Goal: Check status

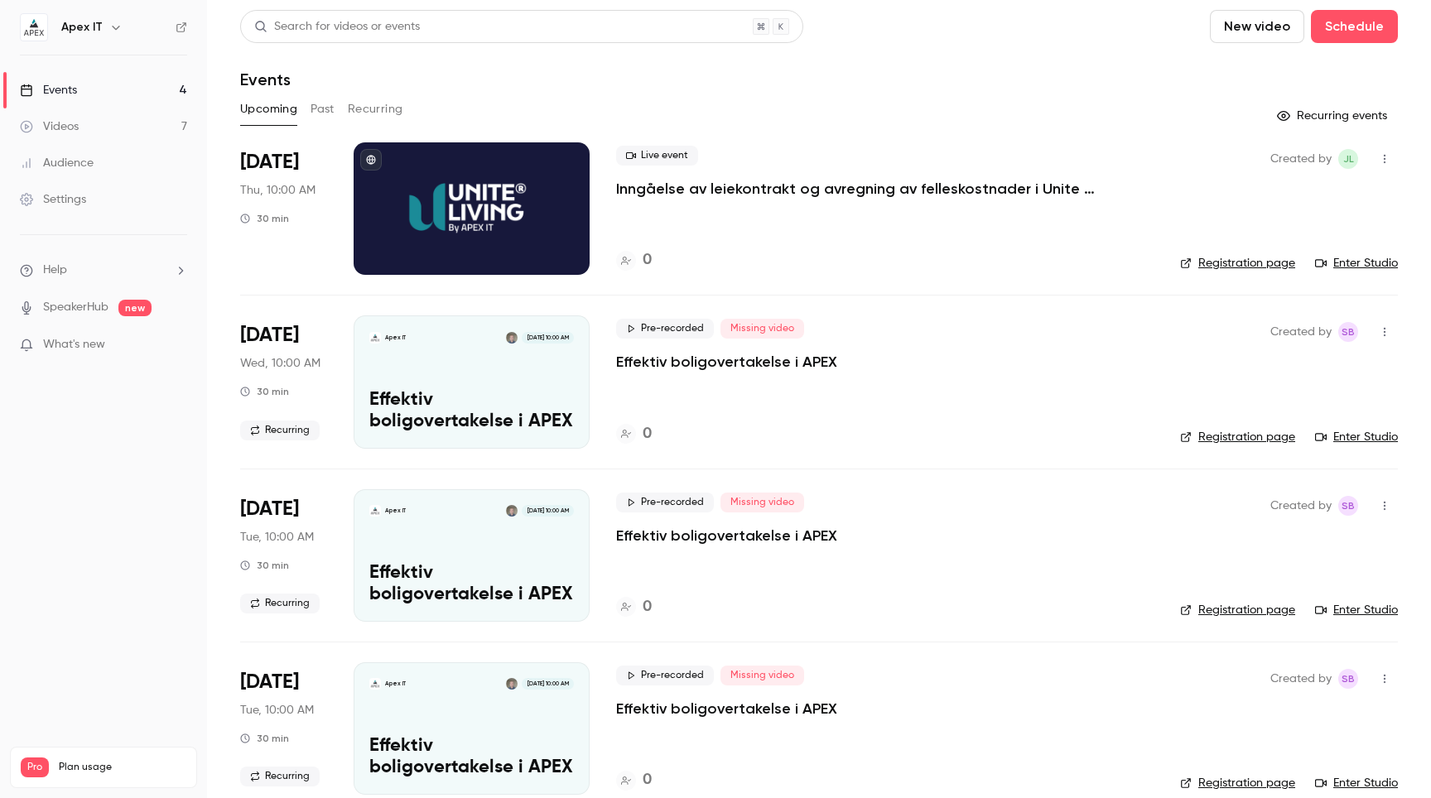
click at [329, 104] on button "Past" at bounding box center [322, 109] width 24 height 26
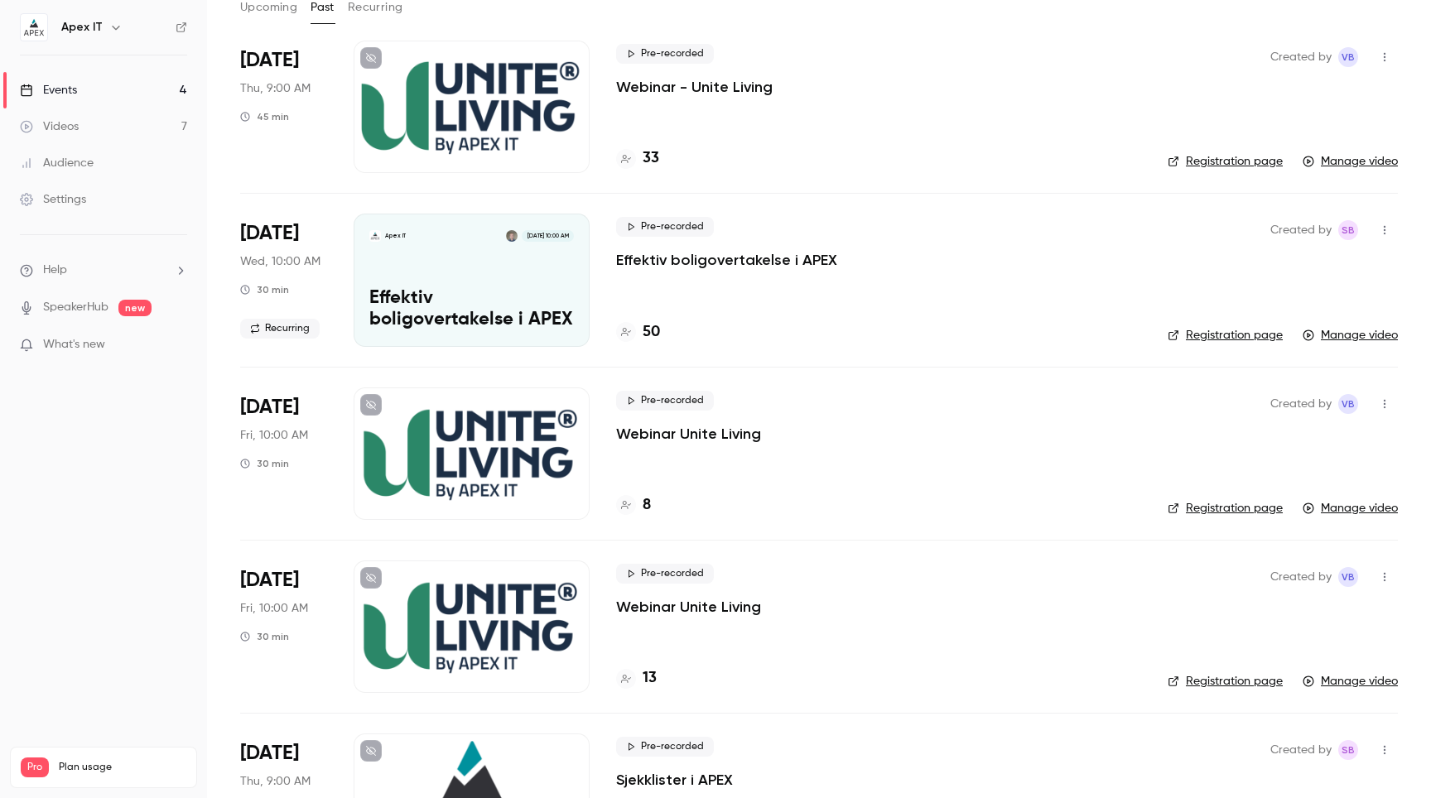
scroll to position [103, 0]
click at [1382, 52] on icon "button" at bounding box center [1384, 57] width 13 height 12
